Goal: Task Accomplishment & Management: Complete application form

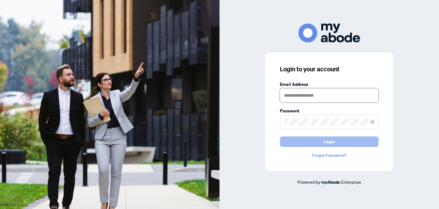
type input "**********"
click at [331, 141] on span "Login" at bounding box center [329, 142] width 11 height 10
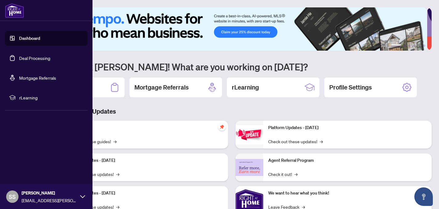
click at [19, 59] on link "Deal Processing" at bounding box center [34, 58] width 31 height 6
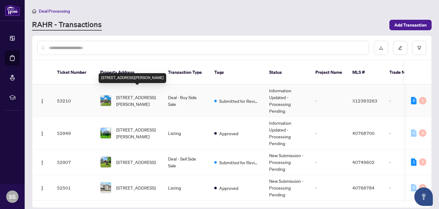
click at [132, 94] on span "[STREET_ADDRESS][PERSON_NAME]" at bounding box center [137, 101] width 42 height 14
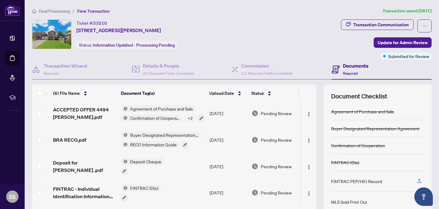
scroll to position [49, 0]
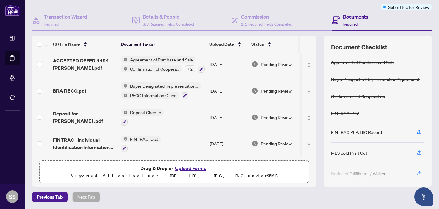
click at [186, 166] on button "Upload Forms" at bounding box center [190, 168] width 35 height 8
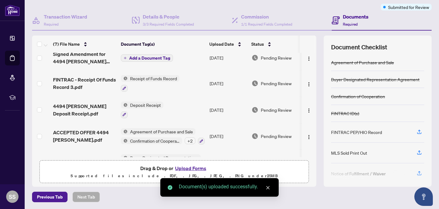
scroll to position [0, 0]
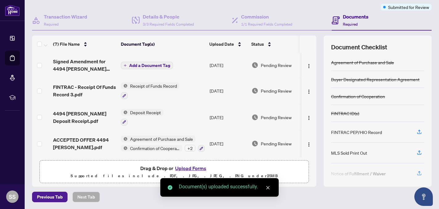
click at [147, 64] on span "Add a Document Tag" at bounding box center [149, 65] width 41 height 4
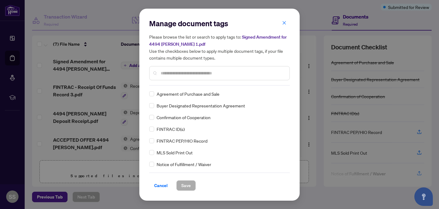
click at [170, 72] on input "text" at bounding box center [223, 73] width 124 height 7
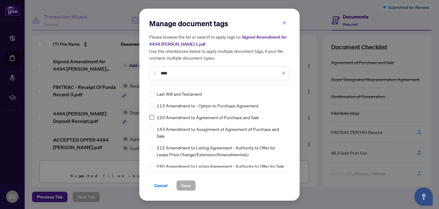
type input "****"
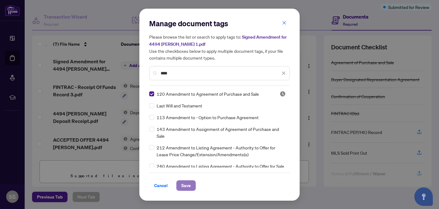
click at [188, 187] on span "Save" at bounding box center [186, 185] width 10 height 10
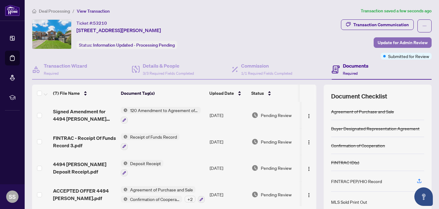
click at [391, 44] on span "Update for Admin Review" at bounding box center [403, 43] width 50 height 10
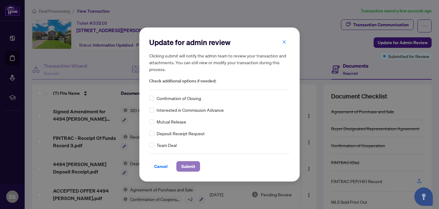
click at [193, 163] on span "Submit" at bounding box center [188, 166] width 14 height 10
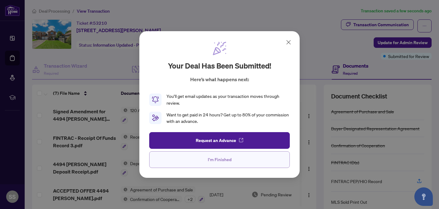
click at [218, 158] on span "I'm Finished" at bounding box center [220, 159] width 24 height 10
